Goal: Check status

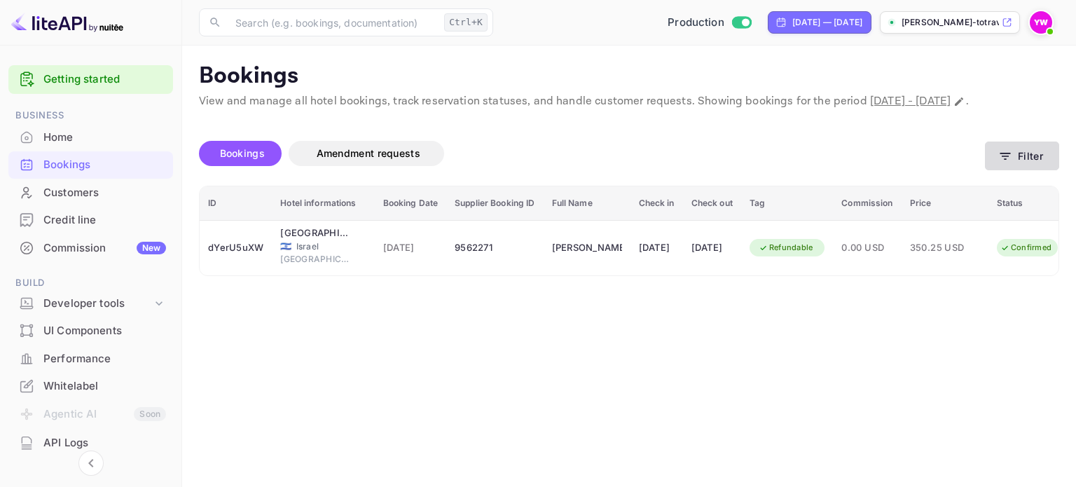
click at [1008, 163] on icon "button" at bounding box center [1005, 156] width 14 height 14
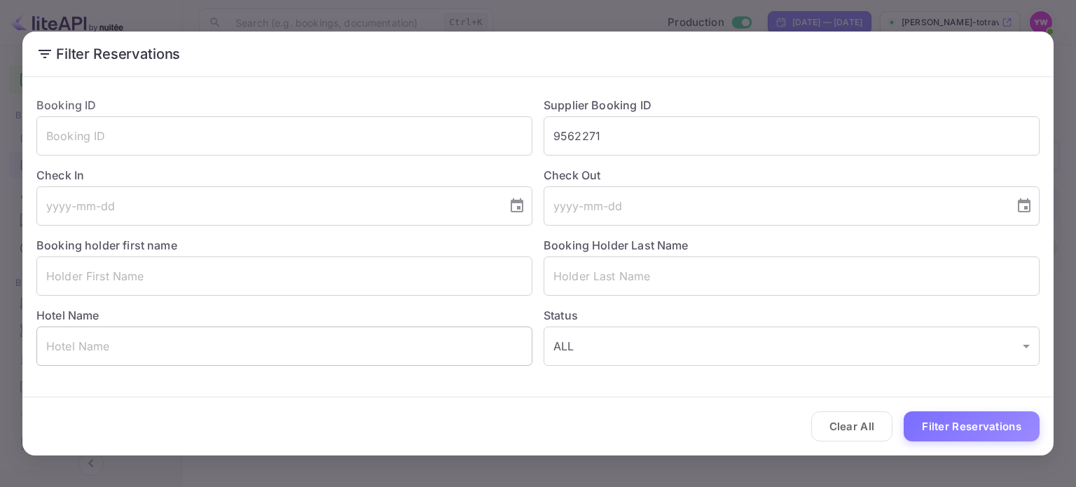
click at [183, 347] on input "text" at bounding box center [284, 345] width 496 height 39
paste input "[GEOGRAPHIC_DATA] by Isrotel Design"
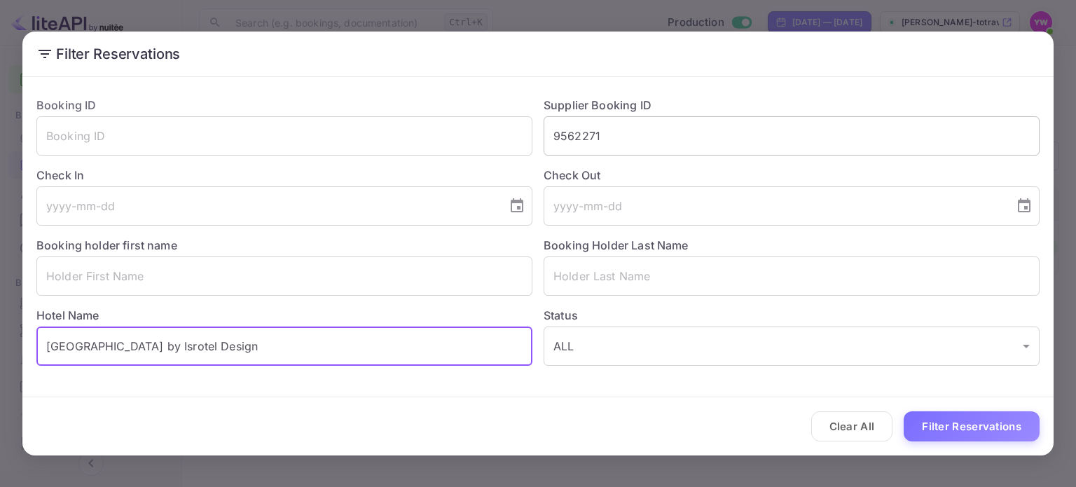
type input "[GEOGRAPHIC_DATA] by Isrotel Design"
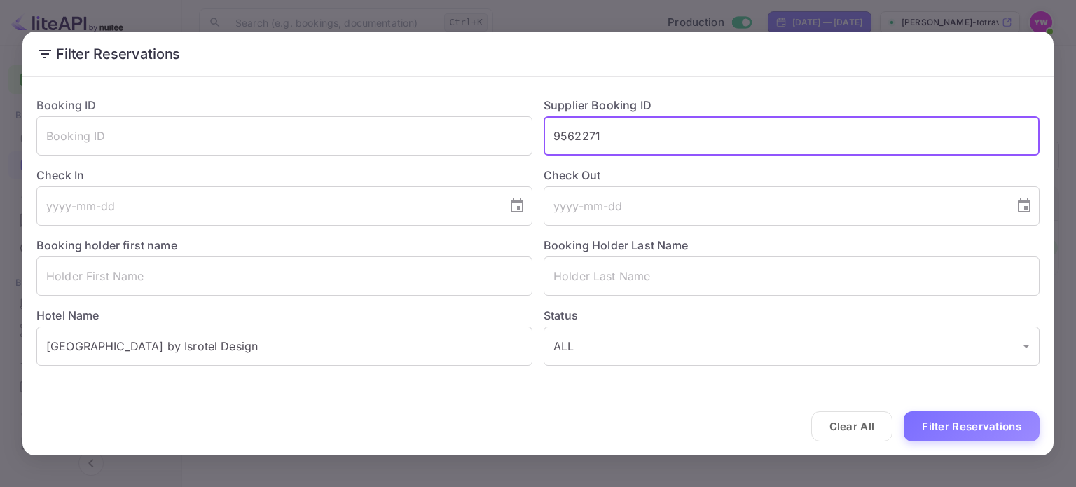
click at [580, 139] on input "9562271" at bounding box center [792, 135] width 496 height 39
click at [953, 422] on button "Filter Reservations" at bounding box center [972, 426] width 136 height 30
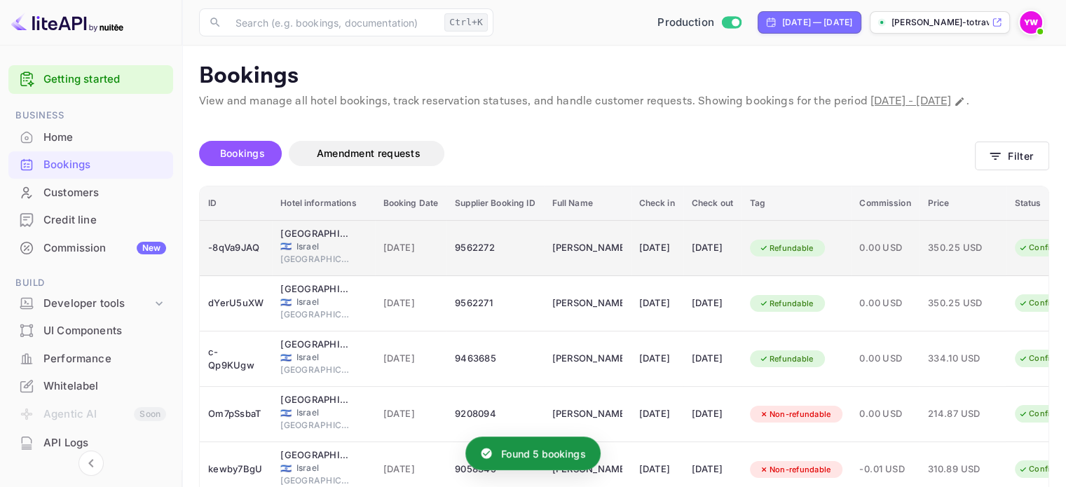
click at [406, 256] on span "[DATE]" at bounding box center [410, 247] width 55 height 15
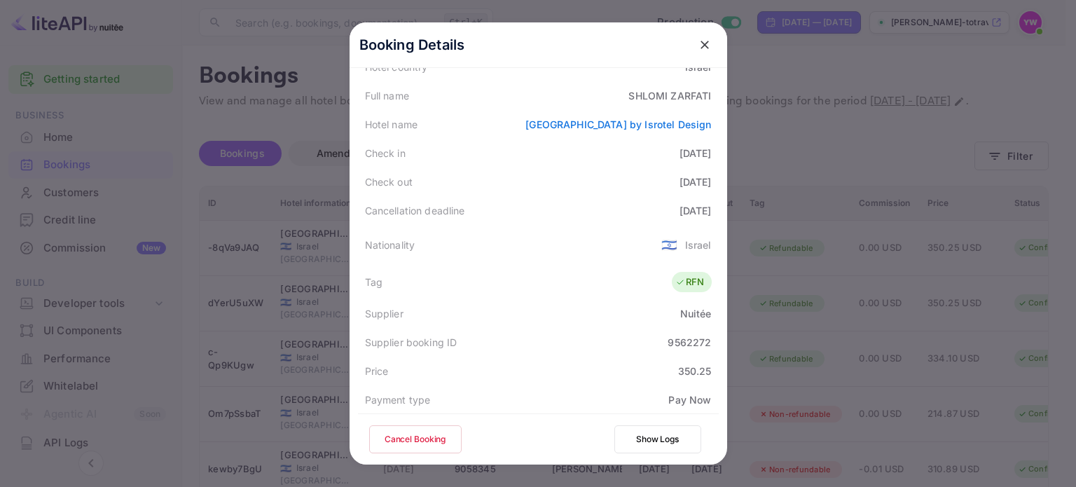
scroll to position [418, 0]
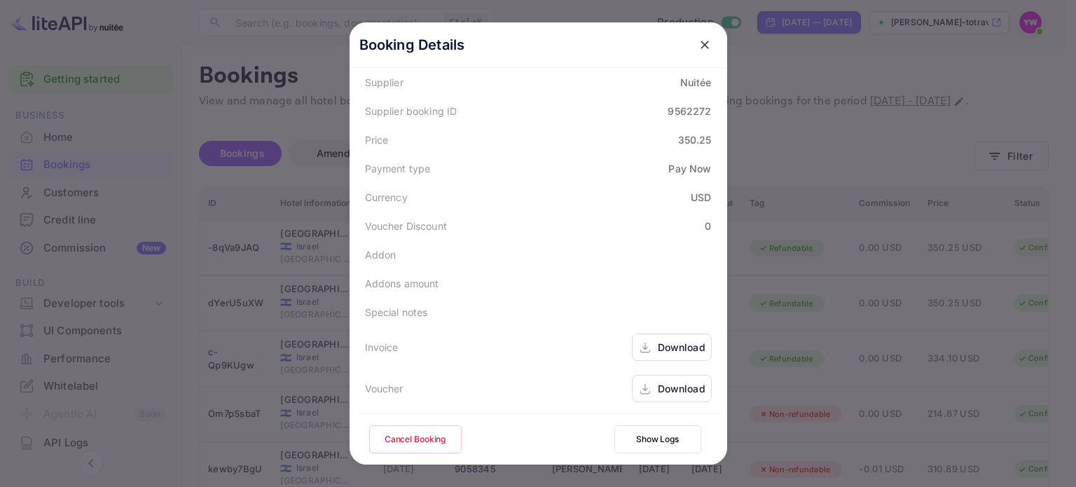
click at [667, 393] on div "Download" at bounding box center [682, 388] width 48 height 15
click at [701, 44] on icon "close" at bounding box center [705, 45] width 8 height 8
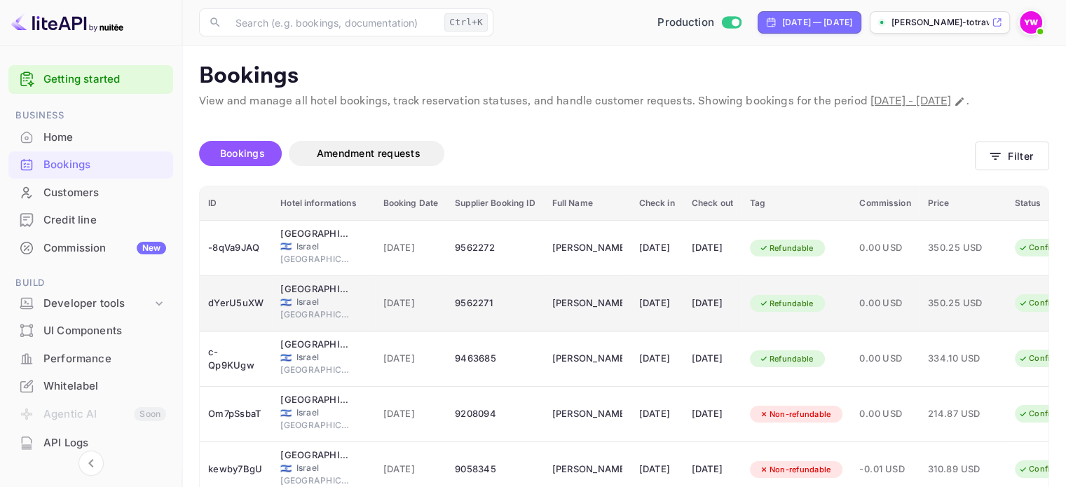
click at [605, 315] on div "[PERSON_NAME]" at bounding box center [587, 303] width 70 height 22
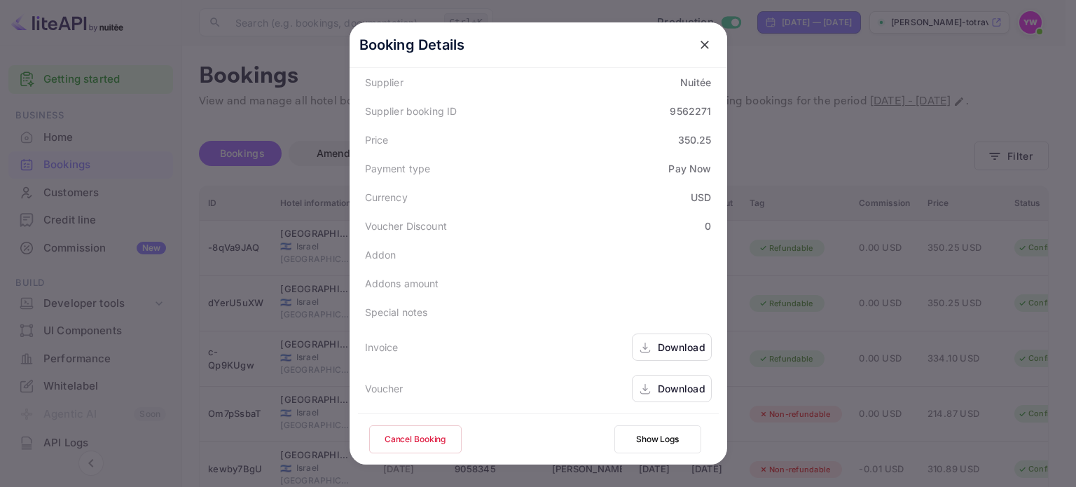
click at [658, 385] on div "Download" at bounding box center [682, 388] width 48 height 15
